Goal: Task Accomplishment & Management: Manage account settings

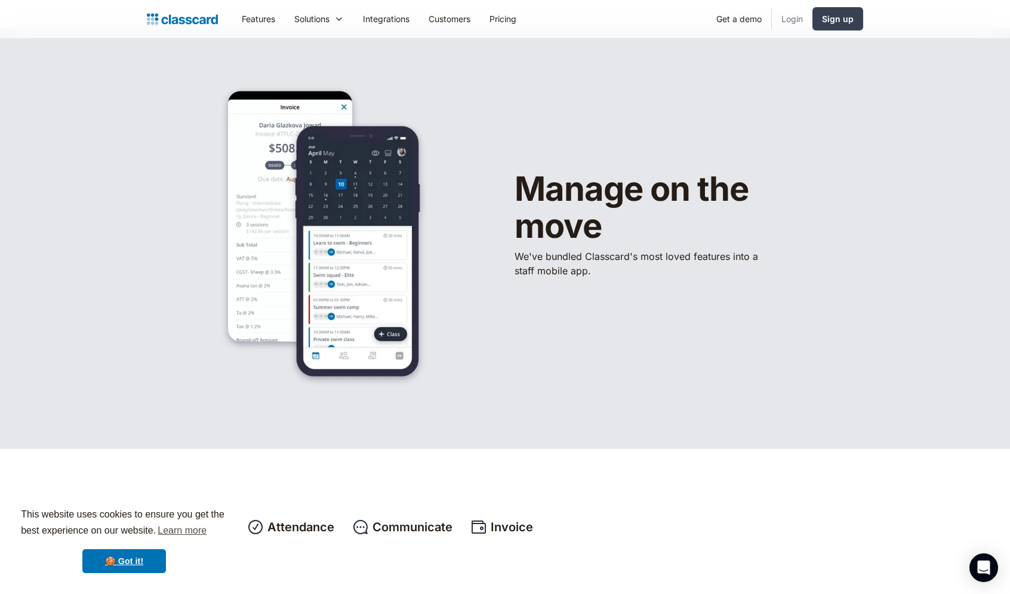
scroll to position [7, 0]
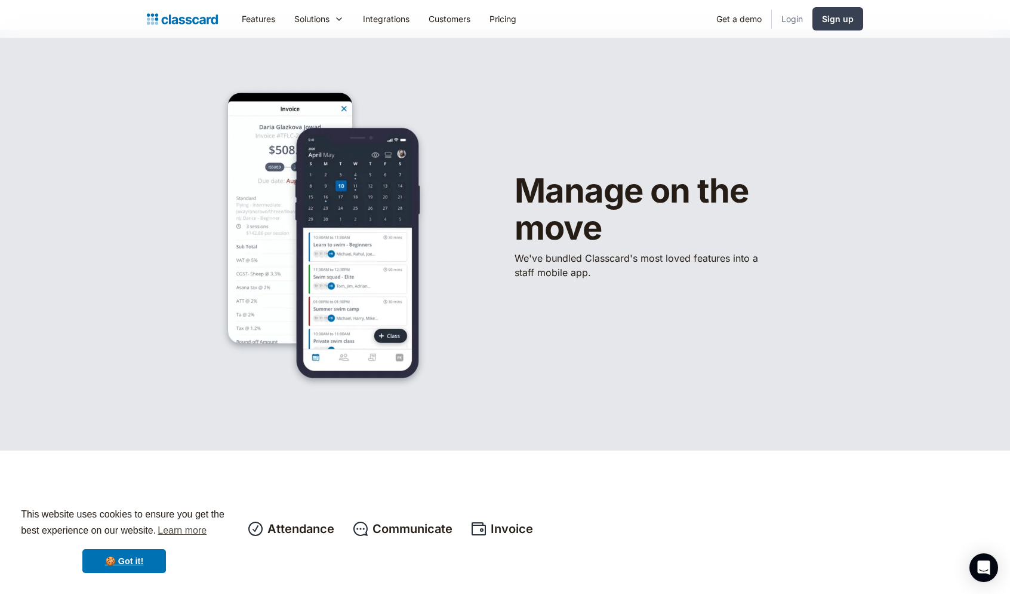
click at [799, 19] on link "Login" at bounding box center [792, 18] width 41 height 27
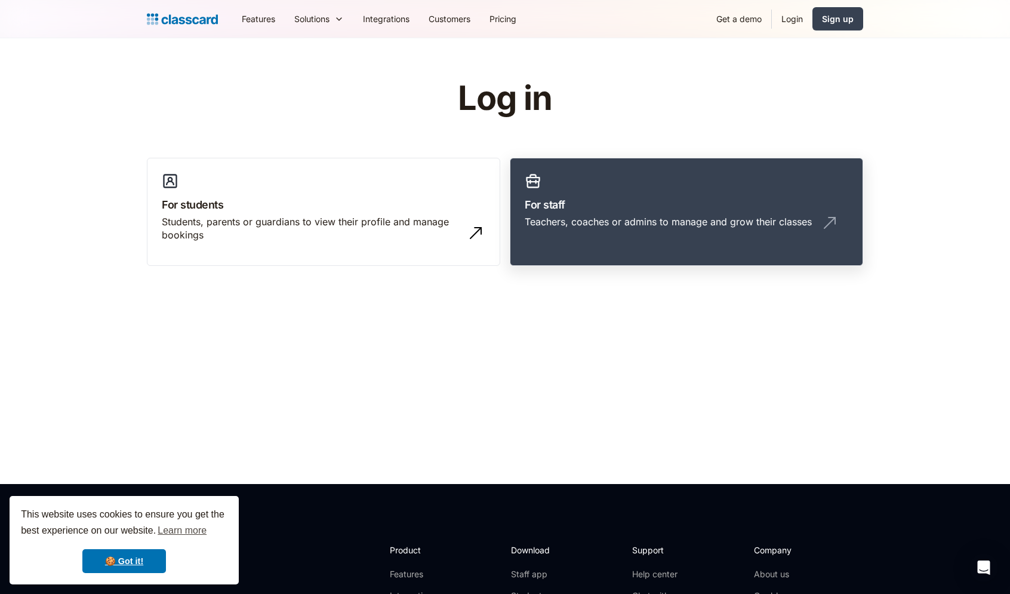
click at [622, 205] on h3 "For staff" at bounding box center [687, 204] width 324 height 16
